Goal: Find contact information: Find contact information

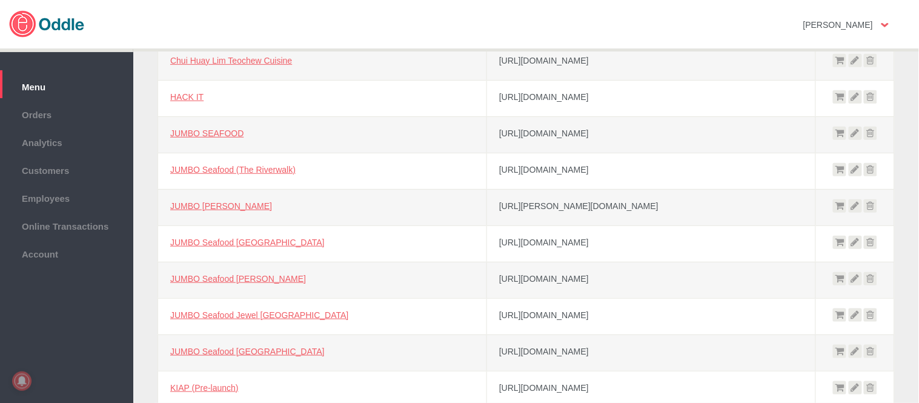
scroll to position [832, 0]
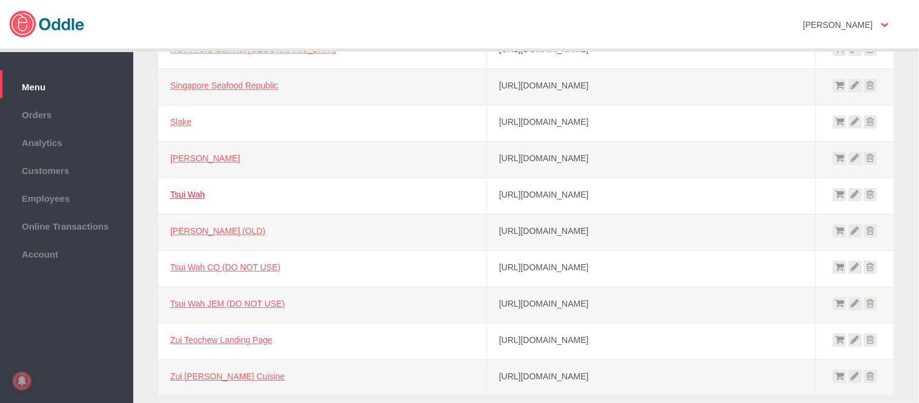
click at [190, 193] on link "Tsui Wah" at bounding box center [187, 195] width 35 height 10
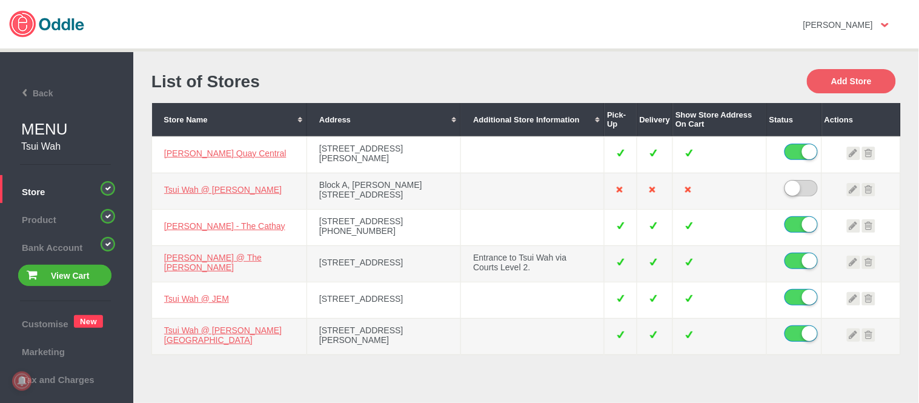
click at [229, 267] on td "[PERSON_NAME] @ The [PERSON_NAME]" at bounding box center [229, 263] width 155 height 36
click at [227, 261] on link "[PERSON_NAME] @ The [PERSON_NAME]" at bounding box center [213, 262] width 98 height 19
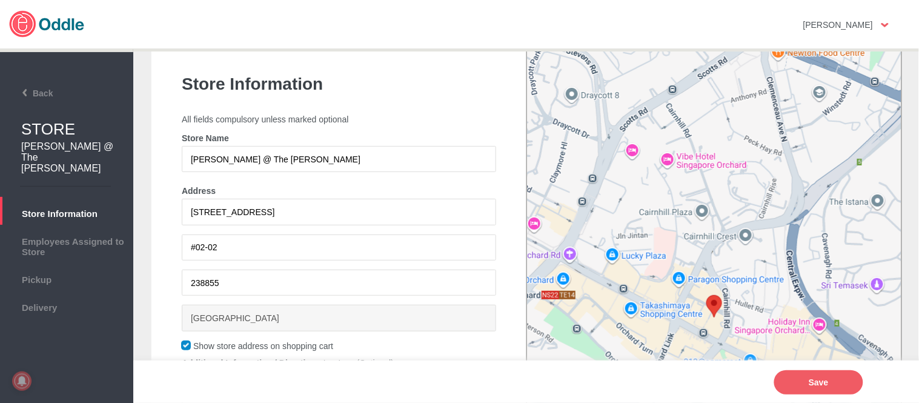
scroll to position [202, 0]
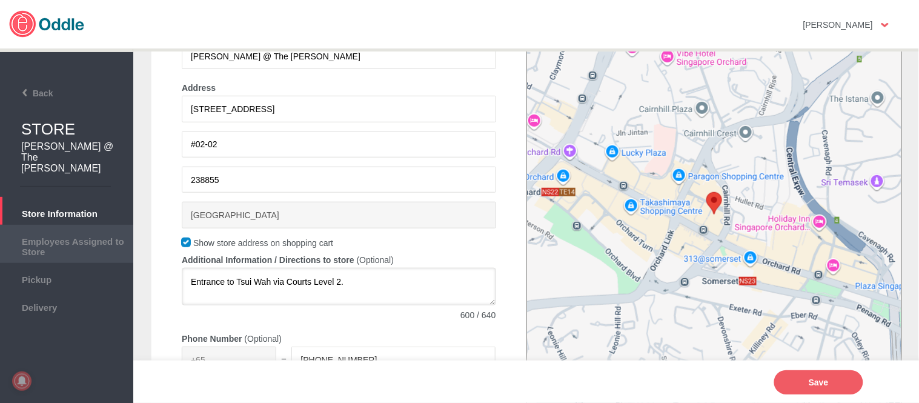
click at [59, 235] on span "Employees Assigned to Store" at bounding box center [66, 245] width 121 height 24
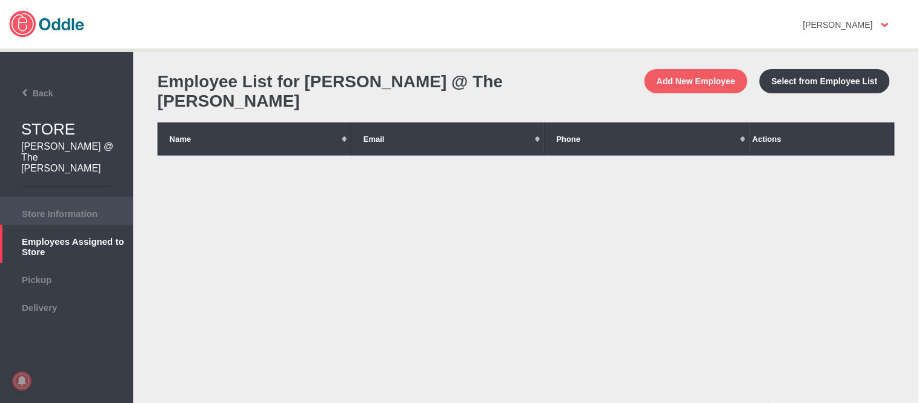
click at [58, 205] on span "Store Information" at bounding box center [66, 211] width 121 height 13
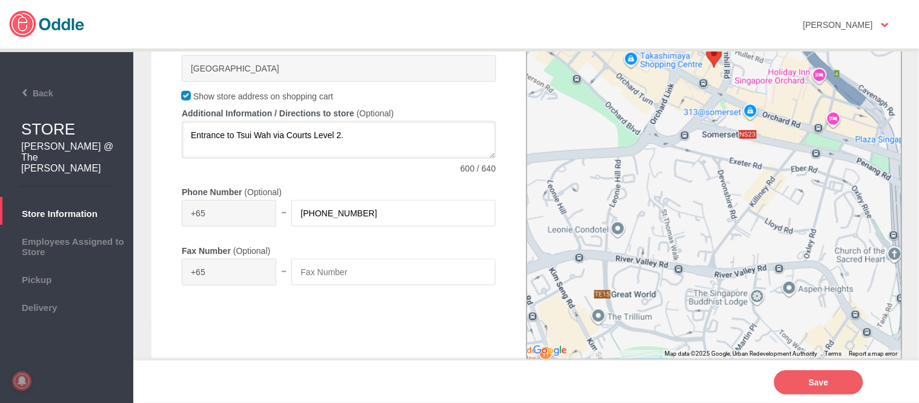
scroll to position [352, 0]
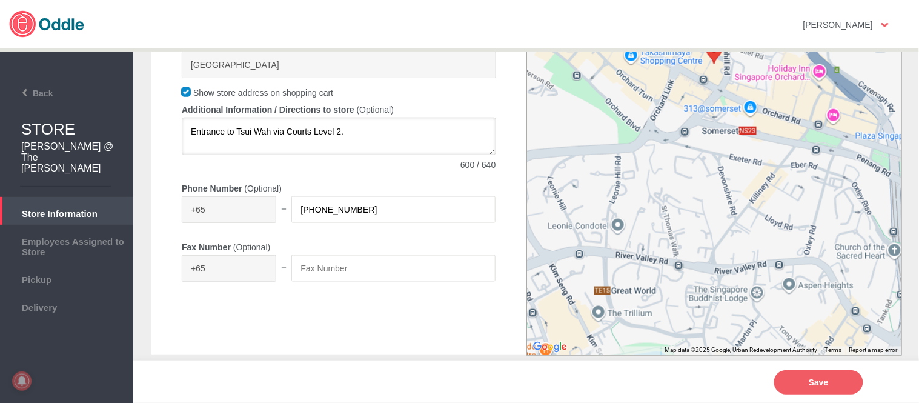
click at [85, 205] on span "Store Information" at bounding box center [66, 211] width 121 height 13
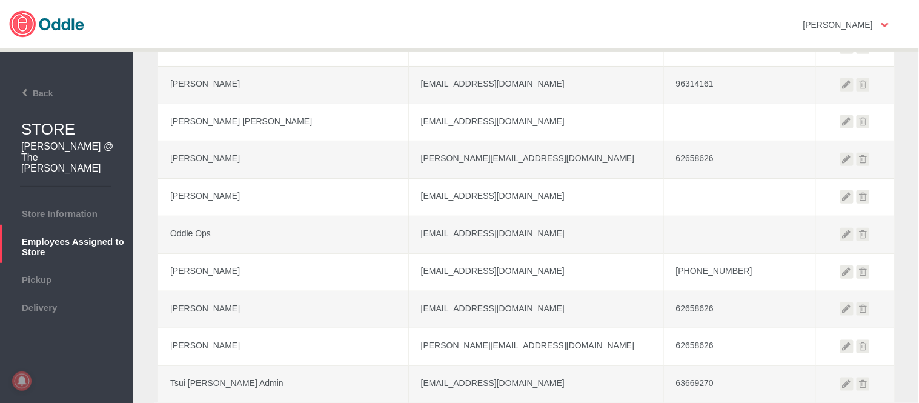
scroll to position [269, 0]
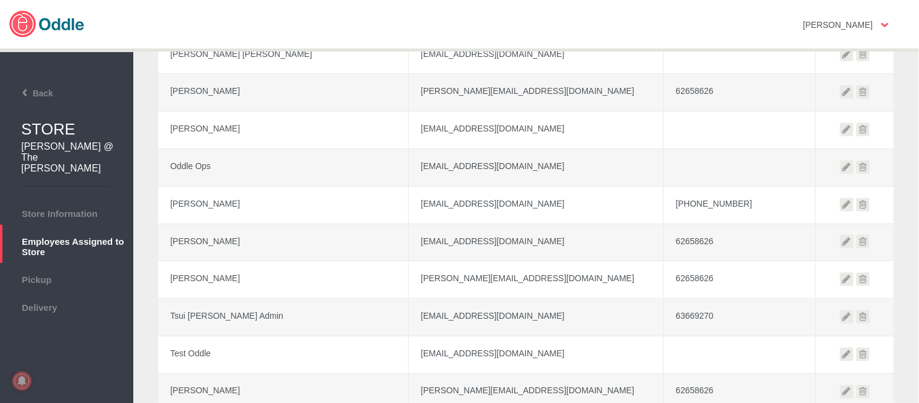
drag, startPoint x: 376, startPoint y: 306, endPoint x: 554, endPoint y: 312, distance: 177.7
click at [554, 312] on td "[EMAIL_ADDRESS][DOMAIN_NAME]" at bounding box center [536, 318] width 255 height 38
copy td "[EMAIL_ADDRESS][DOMAIN_NAME]"
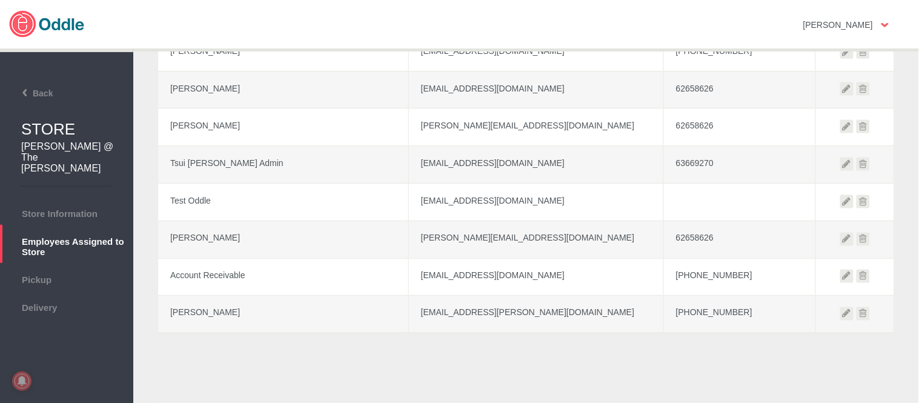
scroll to position [433, 0]
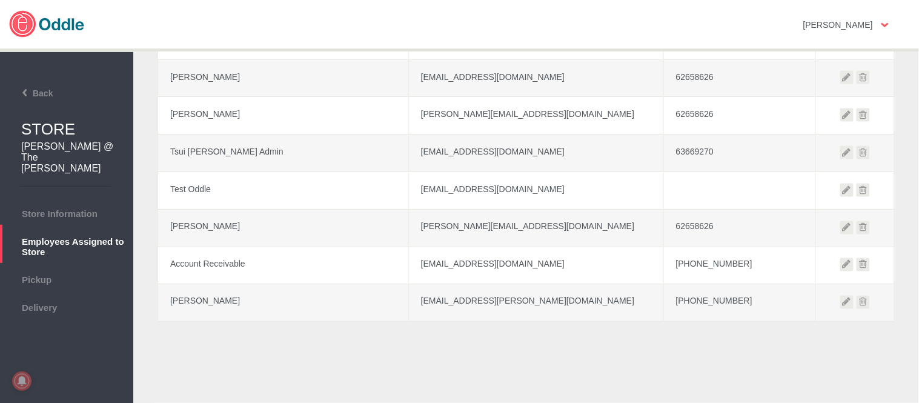
copy td "[EMAIL_ADDRESS][DOMAIN_NAME]"
